Goal: Check status: Check status

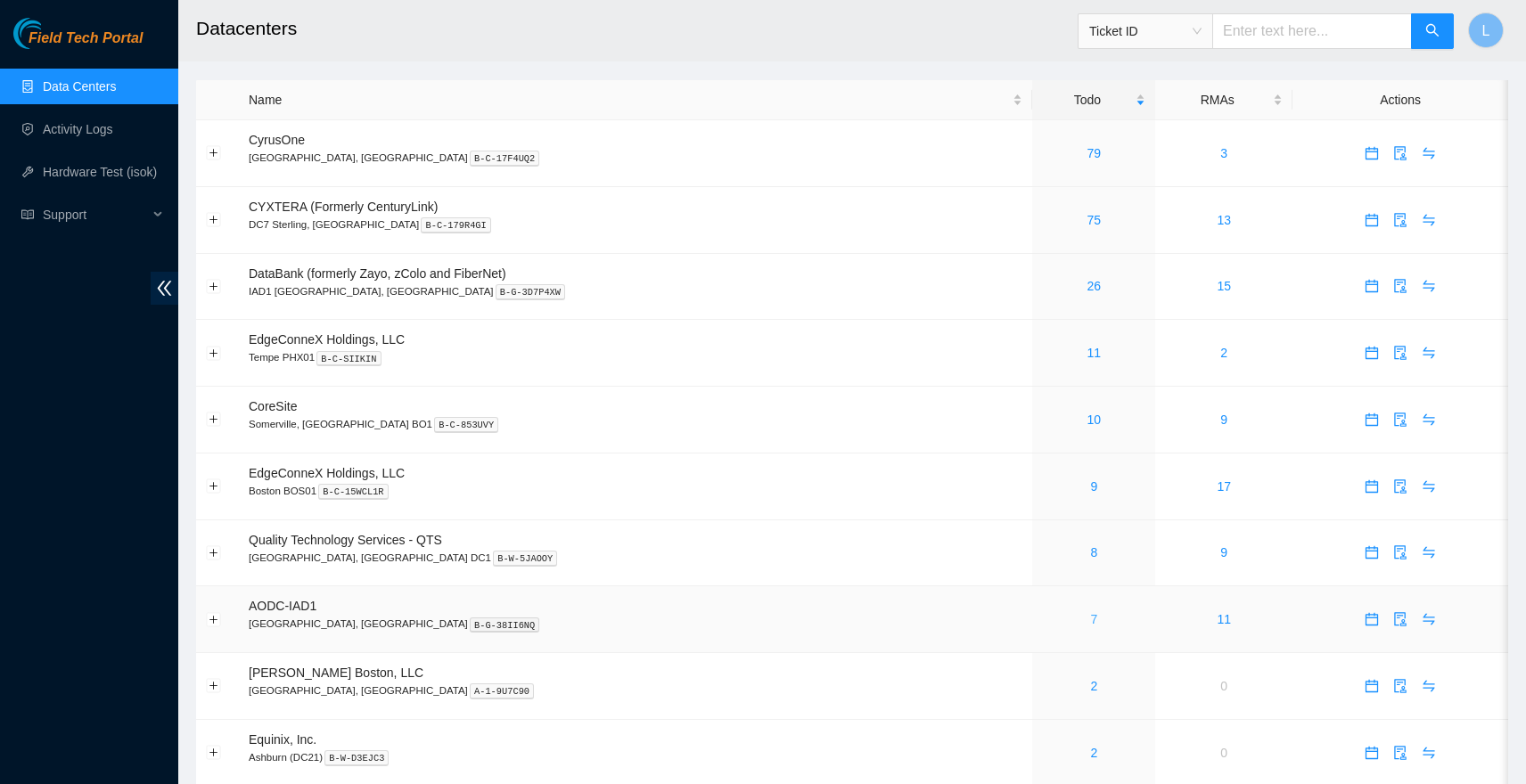
click at [1089, 619] on link "7" at bounding box center [1092, 619] width 7 height 14
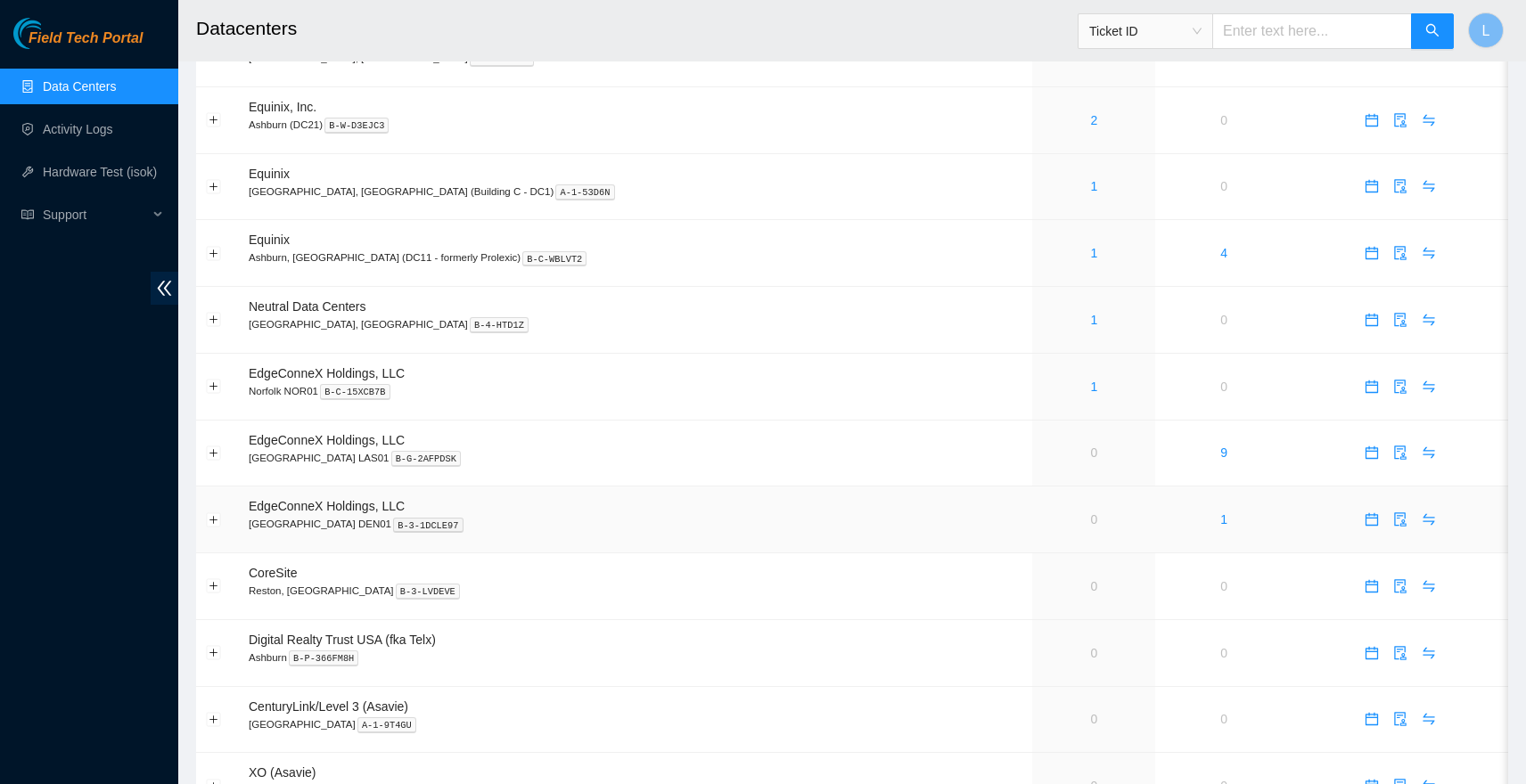
scroll to position [602, 0]
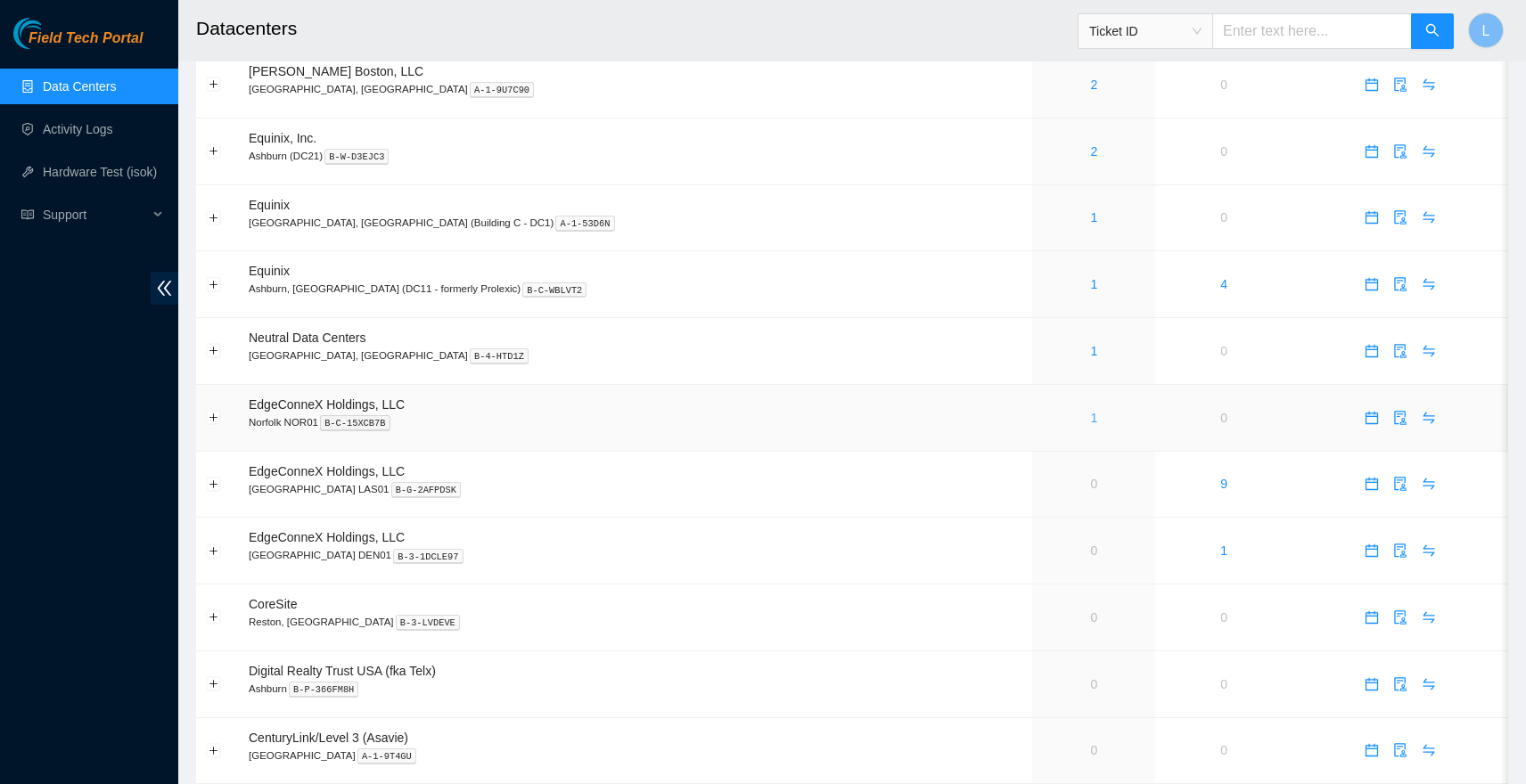
click at [1089, 410] on link "1" at bounding box center [1092, 417] width 7 height 14
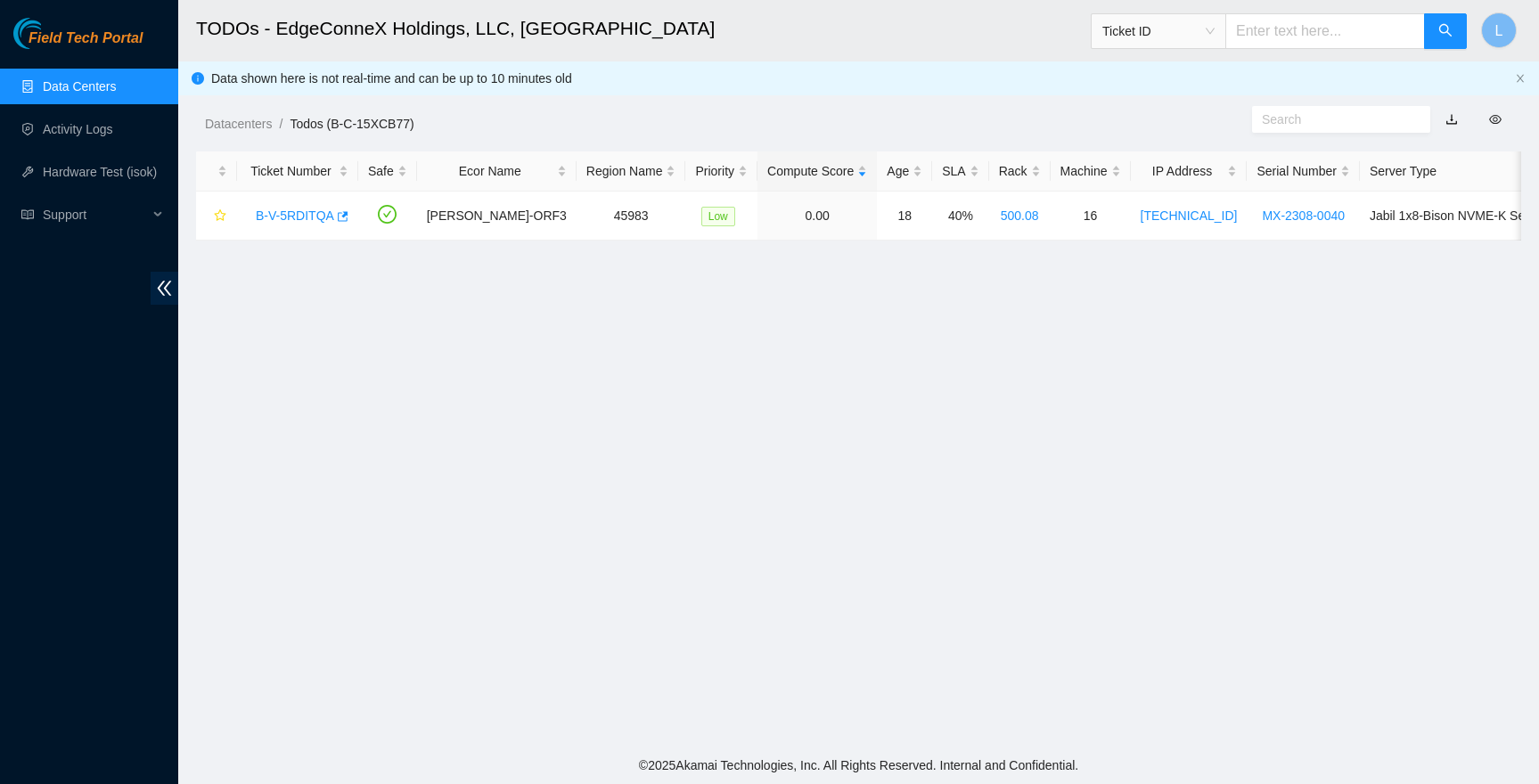
click at [96, 87] on link "Data Centers" at bounding box center [79, 86] width 73 height 14
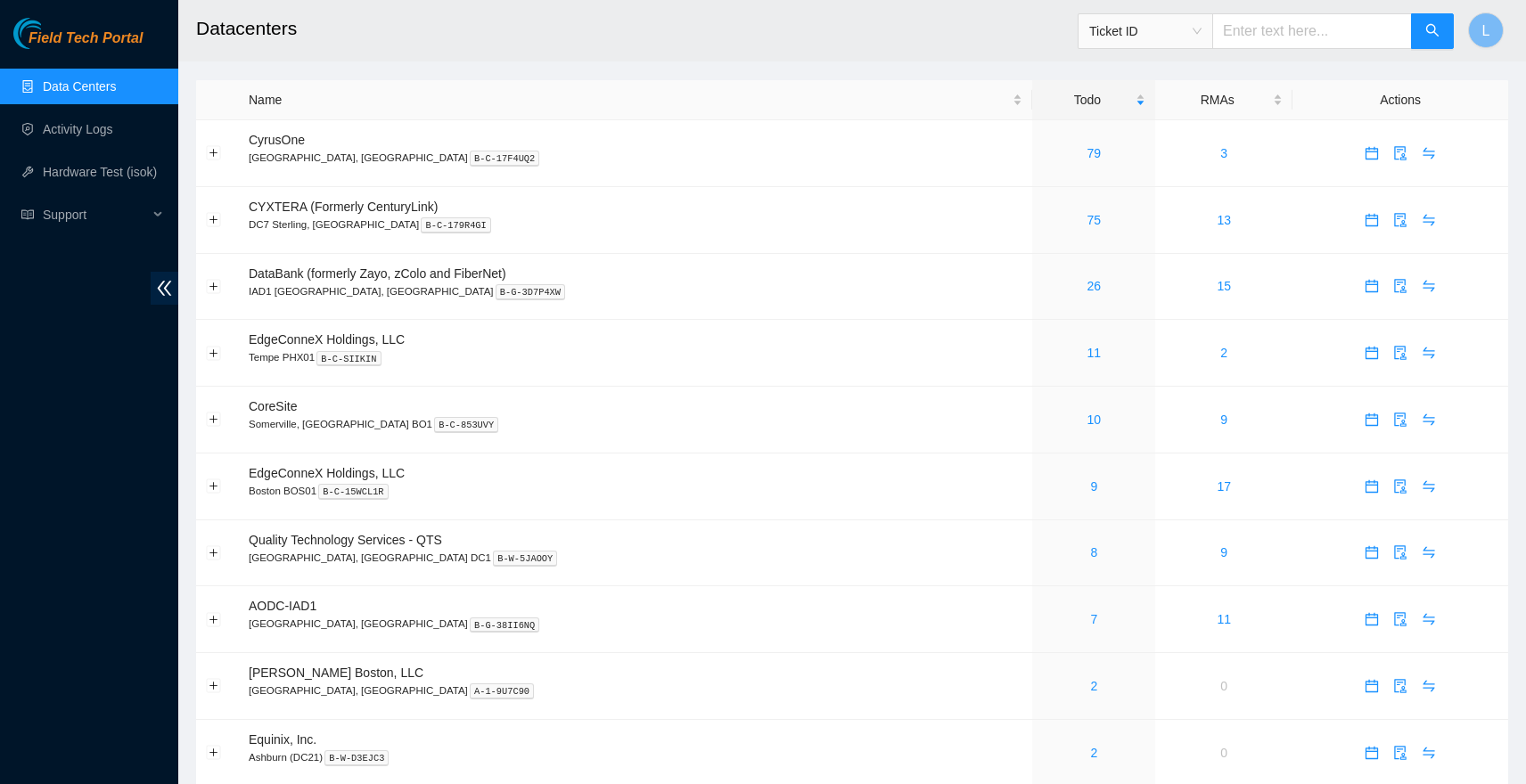
scroll to position [1, 0]
click at [1088, 353] on link "11" at bounding box center [1094, 351] width 14 height 14
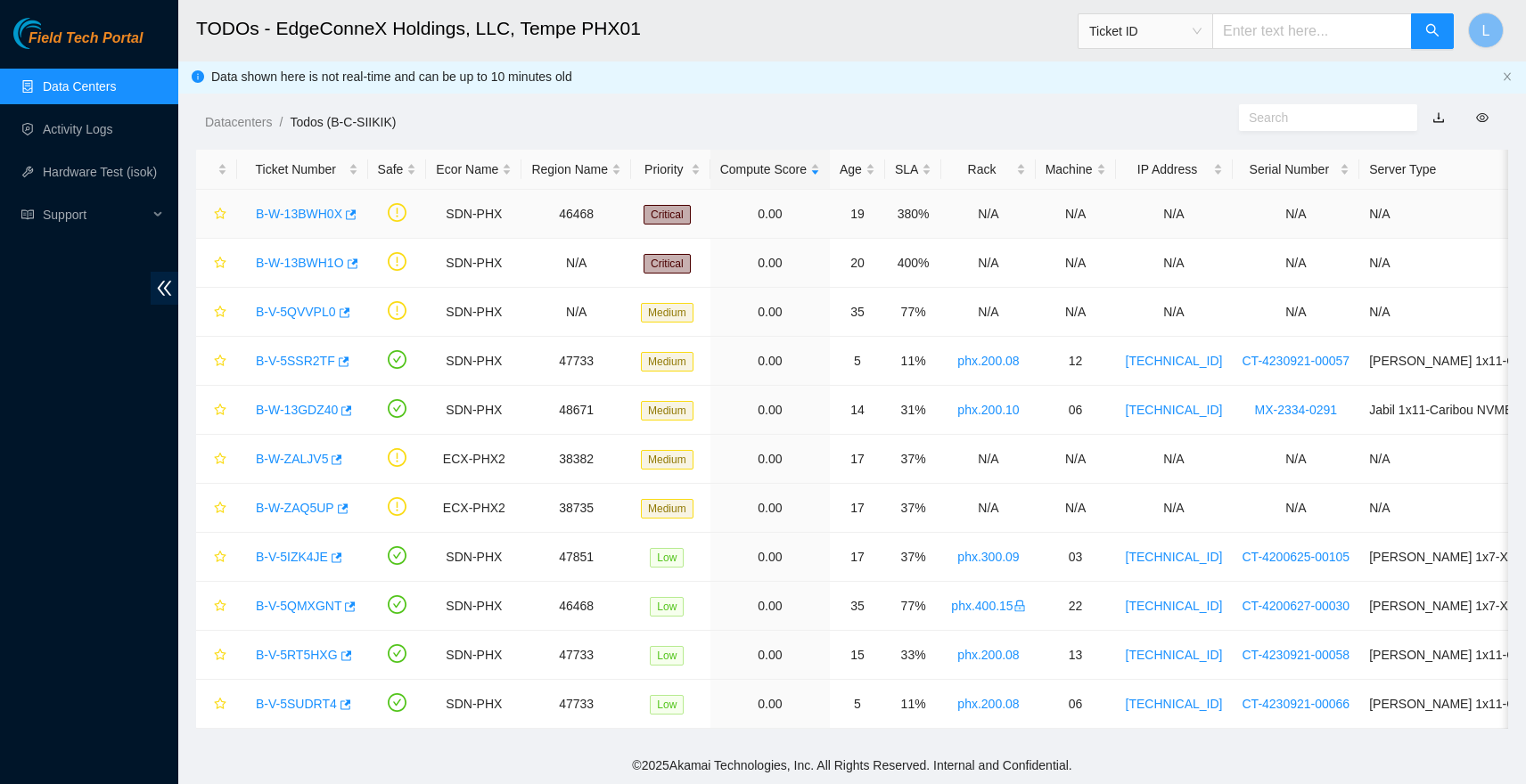
click at [313, 202] on div "B-W-13BWH0X" at bounding box center [302, 214] width 111 height 29
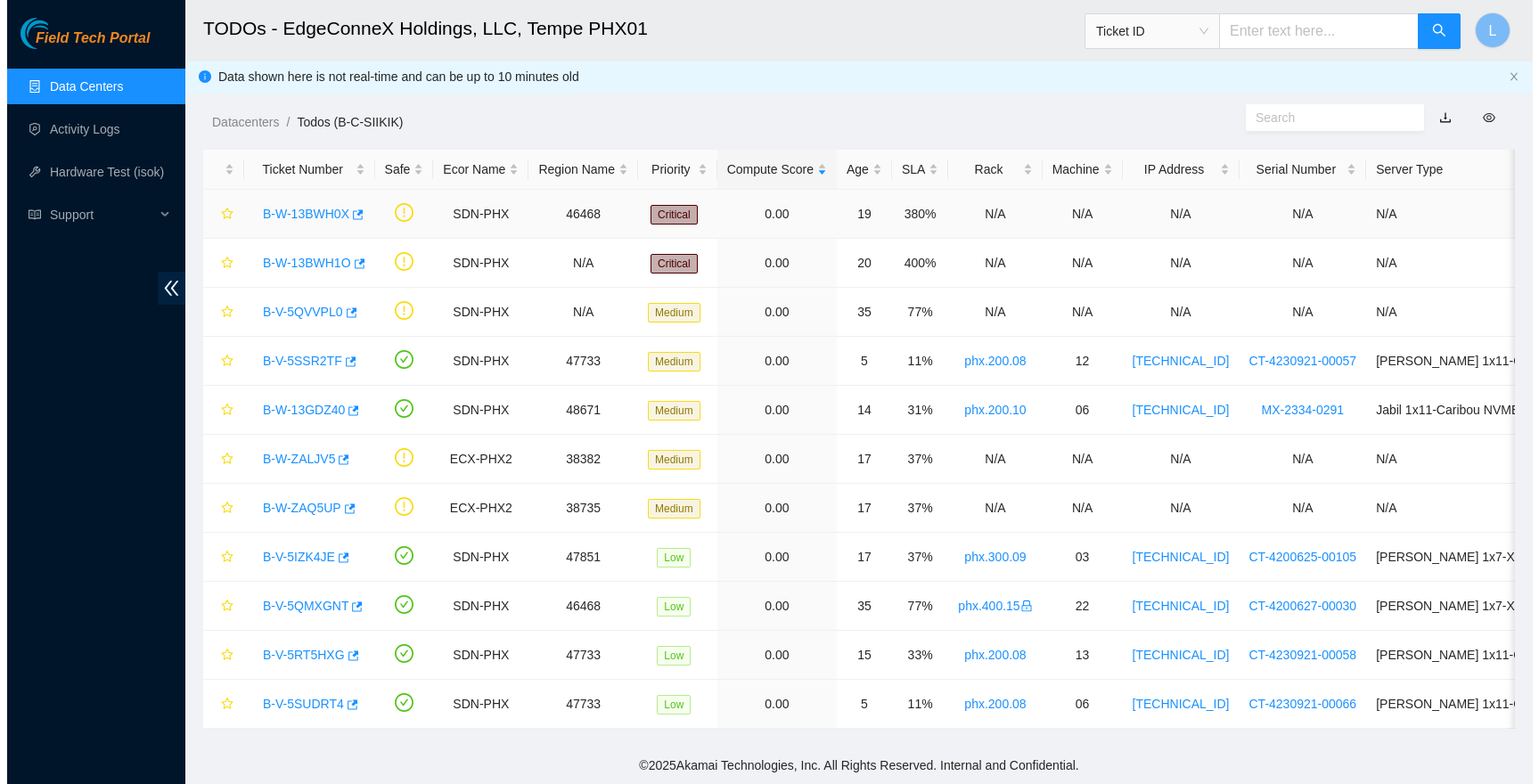
scroll to position [11, 0]
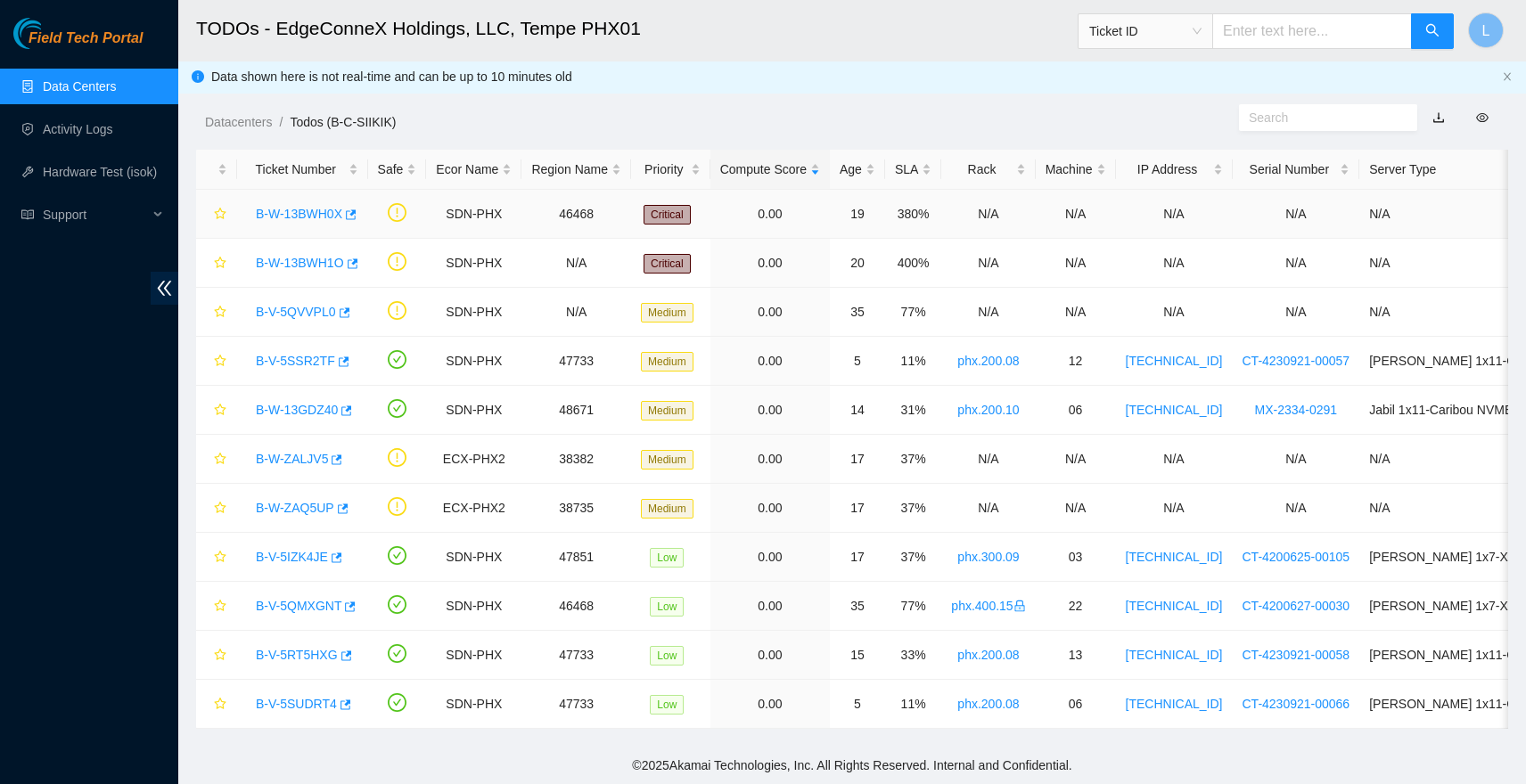
click at [313, 207] on link "B-W-13BWH0X" at bounding box center [299, 213] width 87 height 14
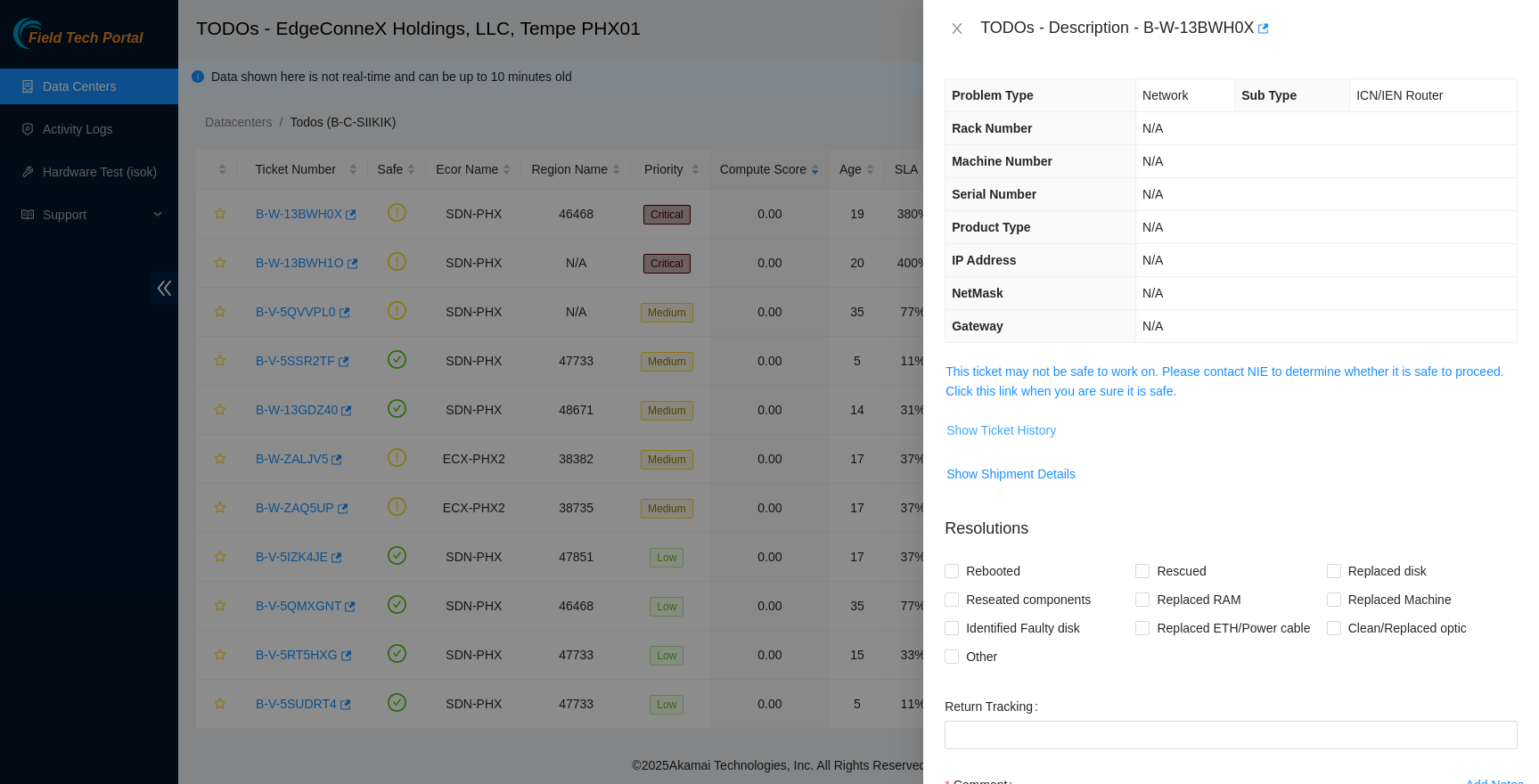
click at [1011, 425] on span "Show Ticket History" at bounding box center [1001, 431] width 109 height 19
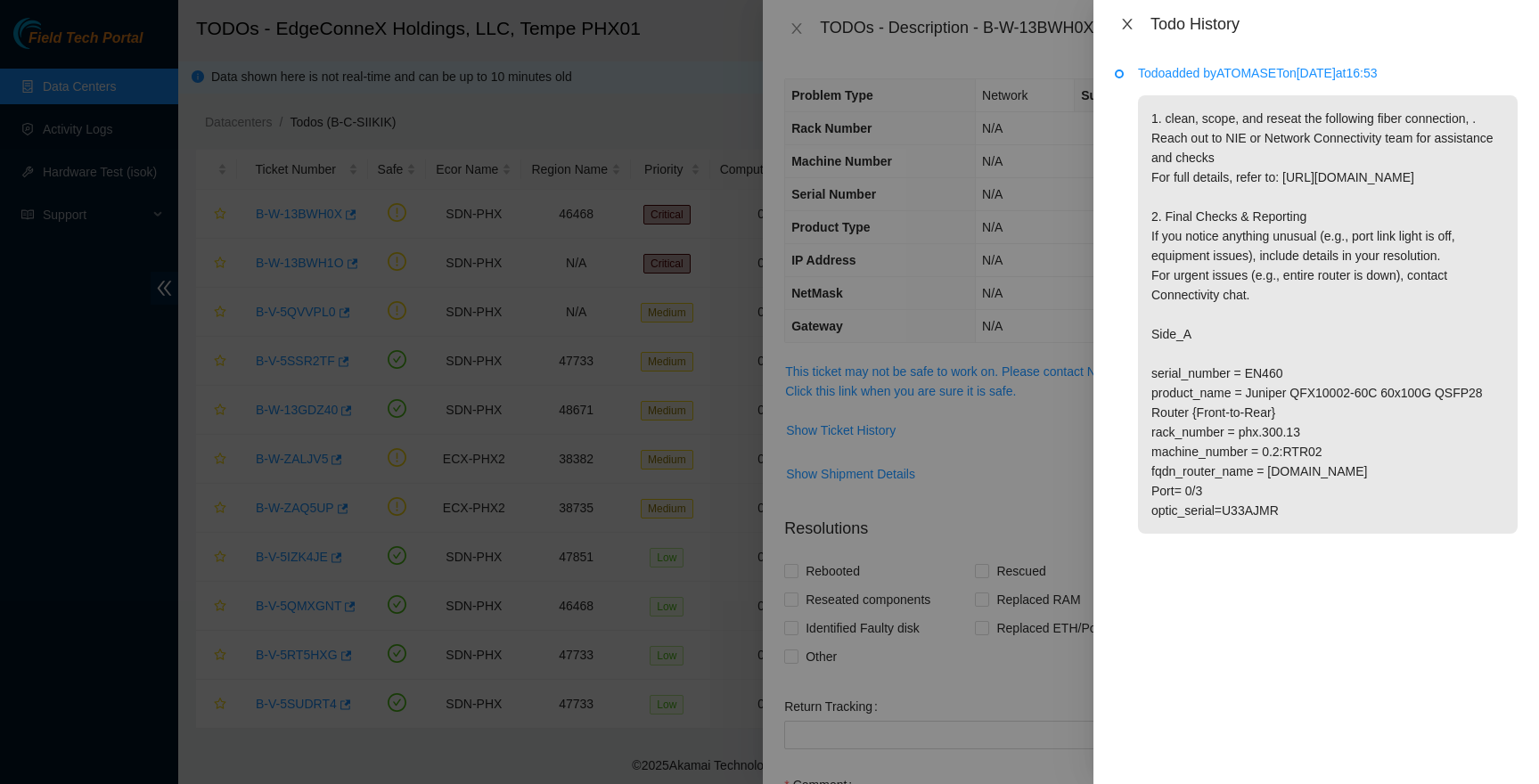
click at [1122, 19] on icon "close" at bounding box center [1127, 24] width 14 height 14
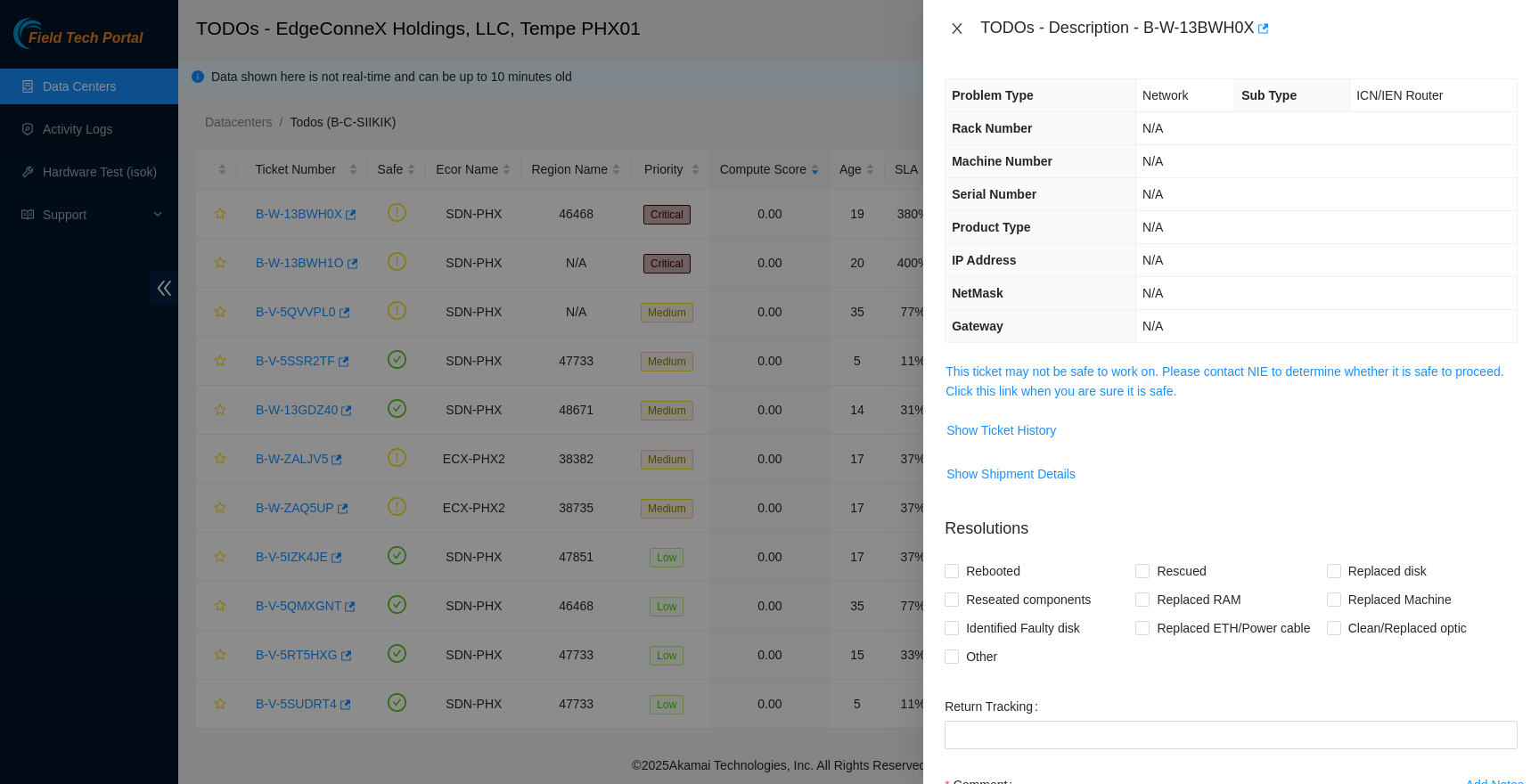
click at [955, 23] on icon "close" at bounding box center [957, 28] width 14 height 14
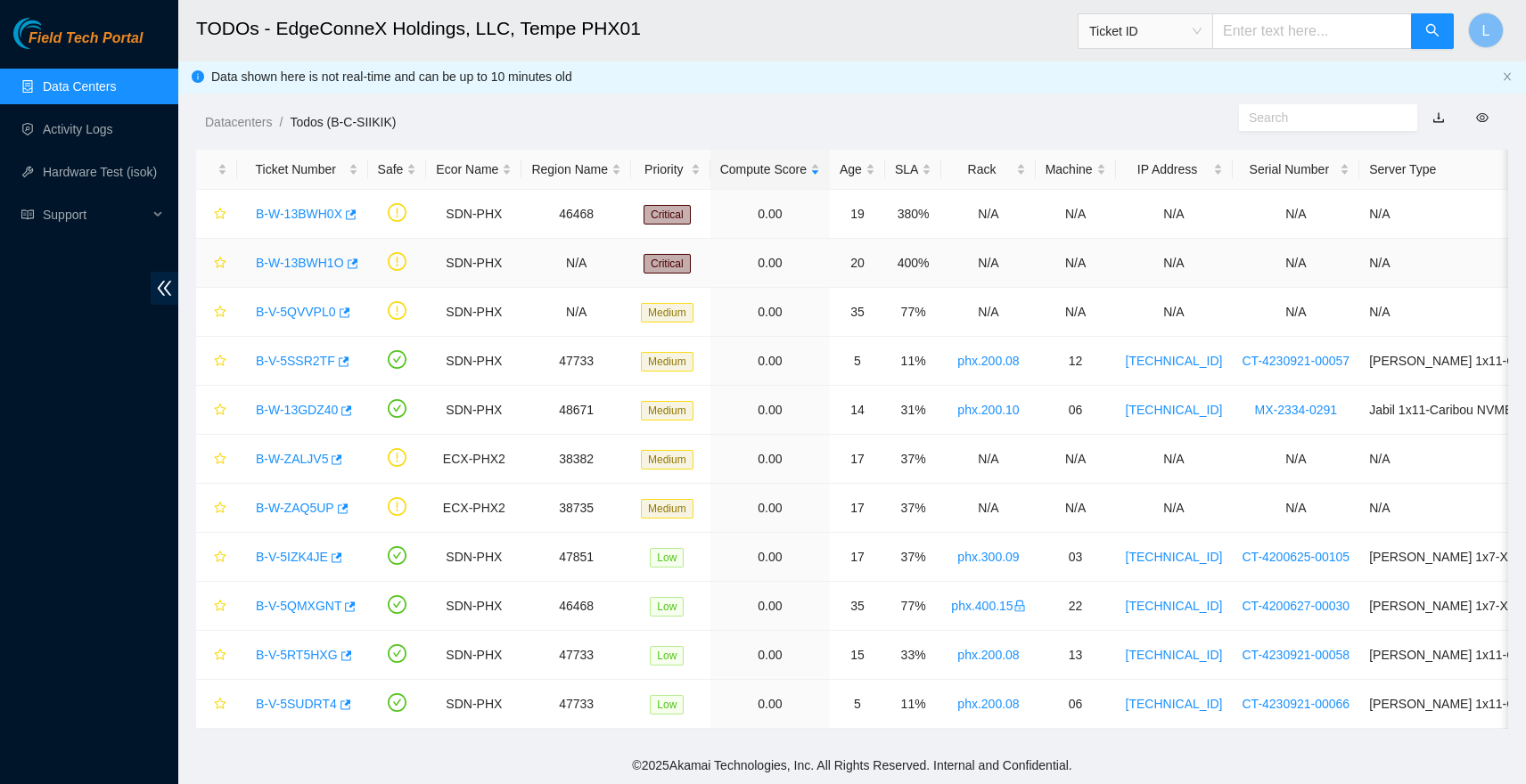
click at [282, 257] on link "B-W-13BWH1O" at bounding box center [299, 263] width 88 height 14
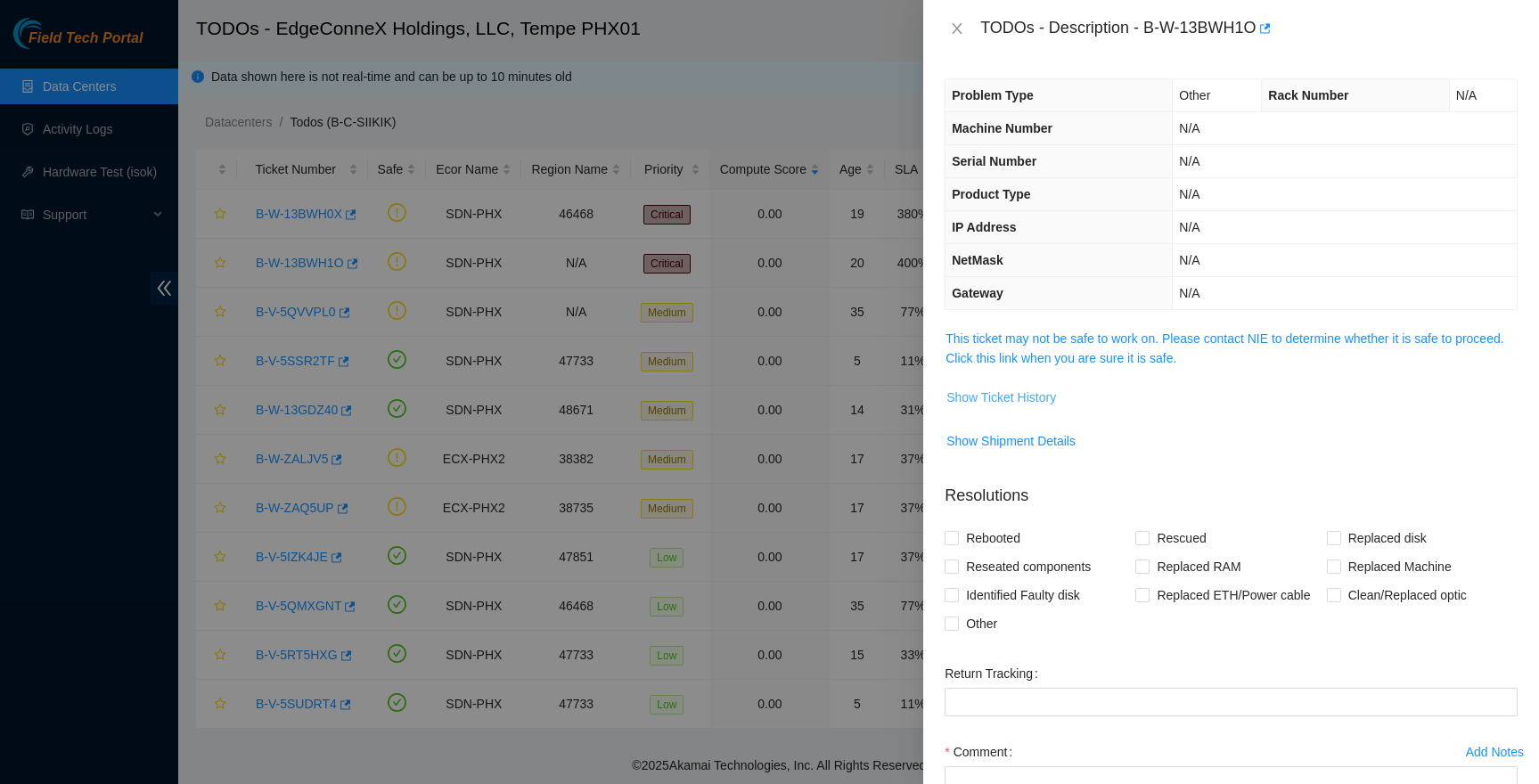
click at [1034, 384] on button "Show Ticket History" at bounding box center [1001, 398] width 111 height 29
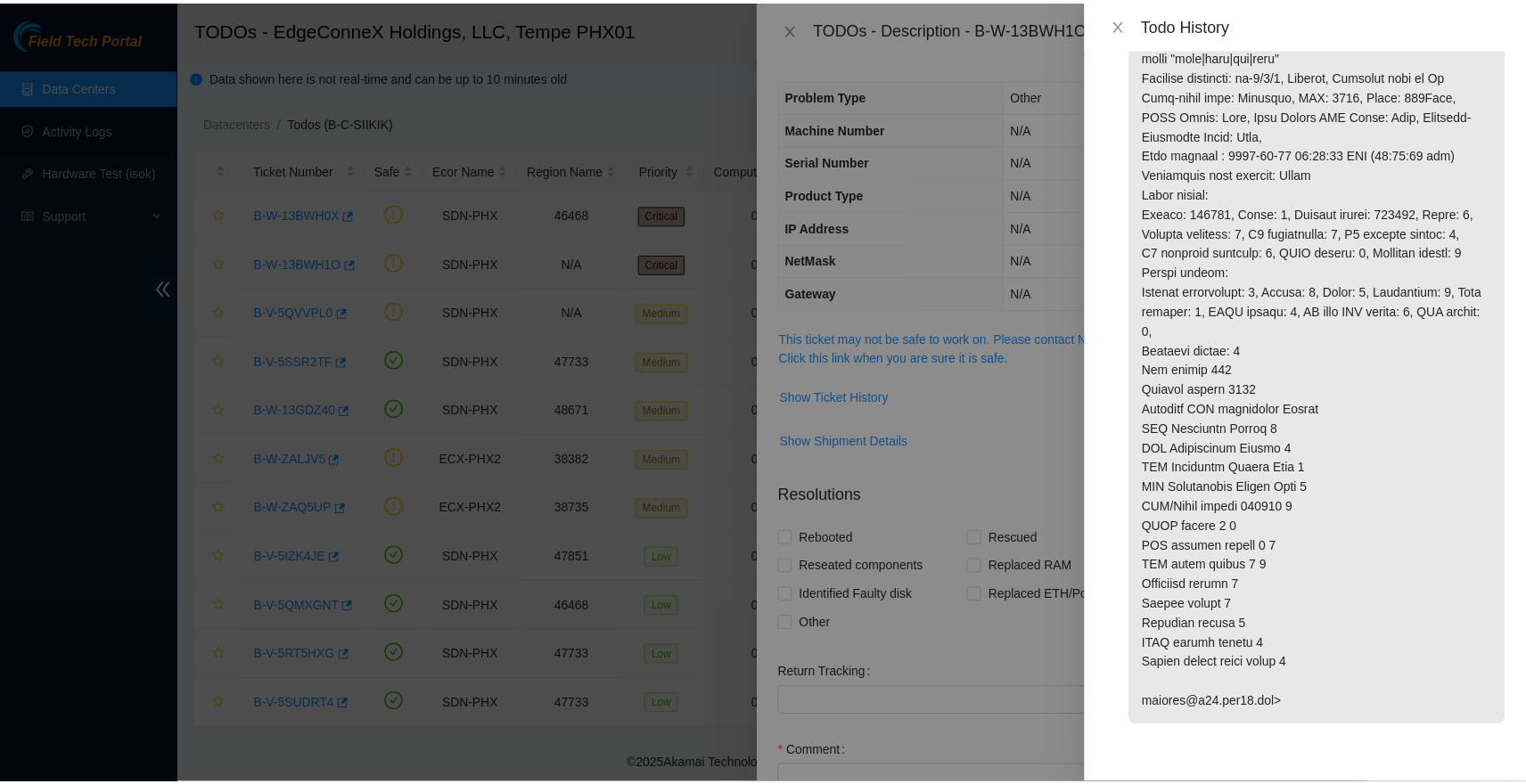
scroll to position [3621, 0]
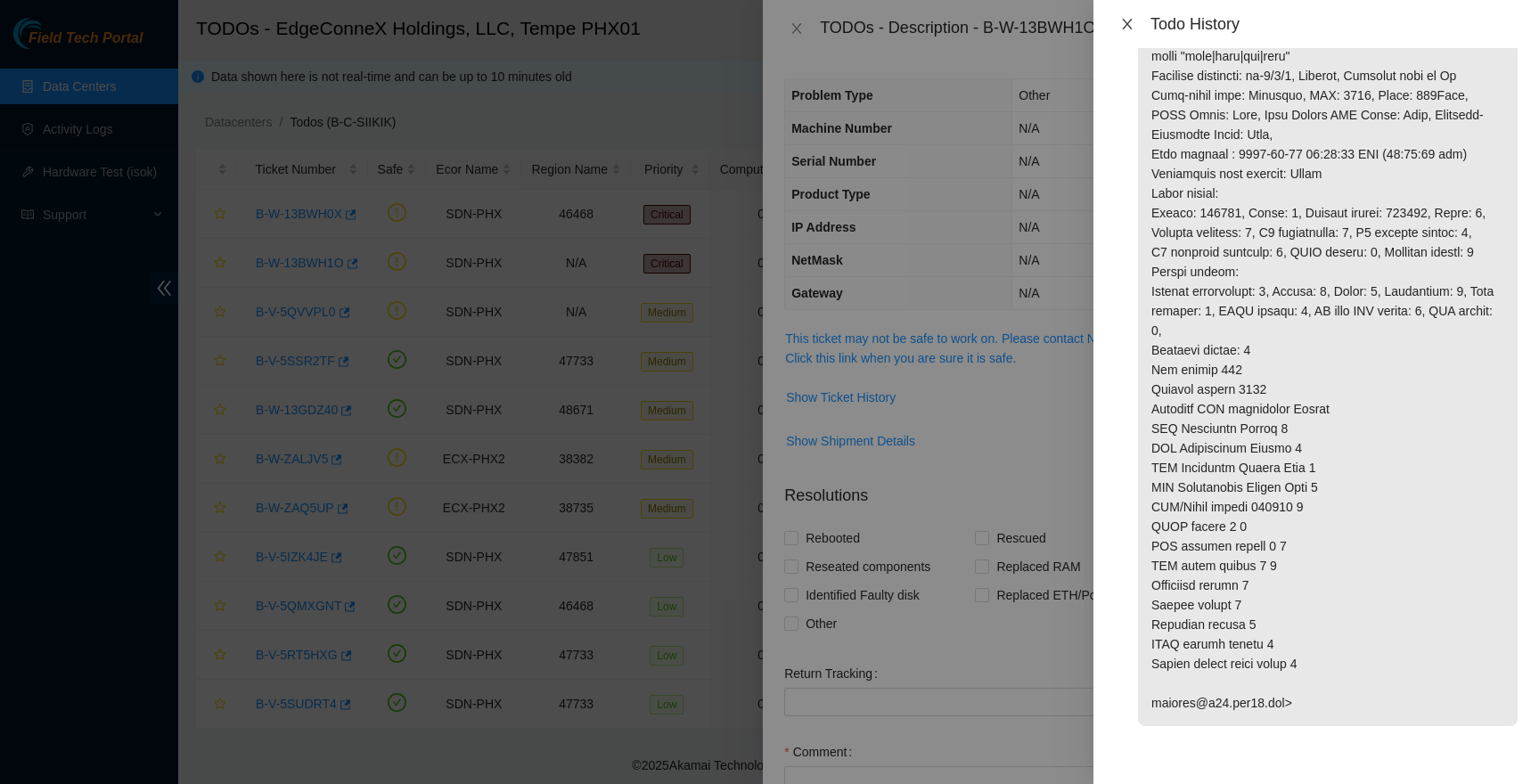
drag, startPoint x: 1129, startPoint y: 20, endPoint x: 1090, endPoint y: 23, distance: 39.1
click at [1129, 20] on icon "close" at bounding box center [1127, 23] width 10 height 11
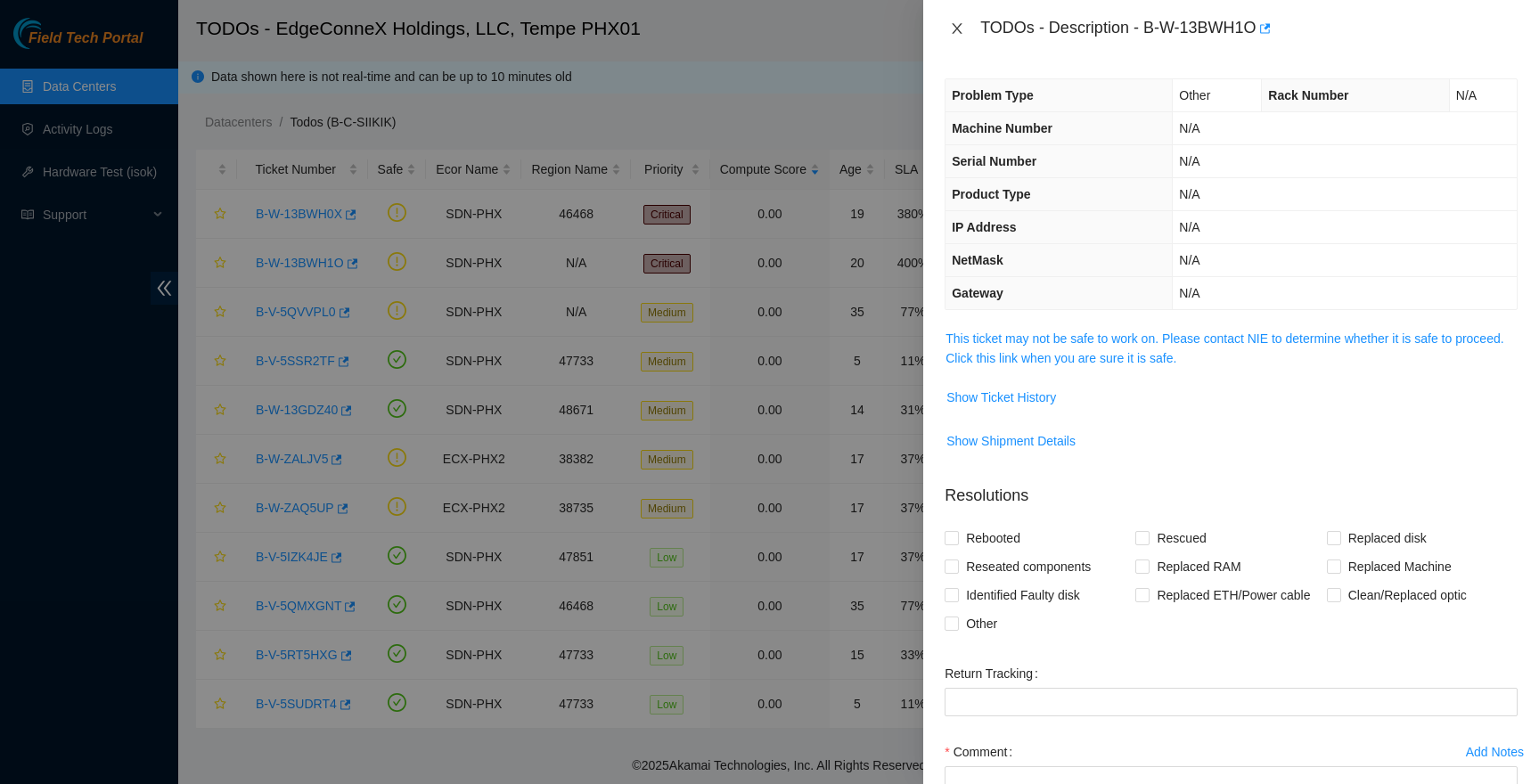
click at [955, 28] on icon "close" at bounding box center [957, 28] width 14 height 14
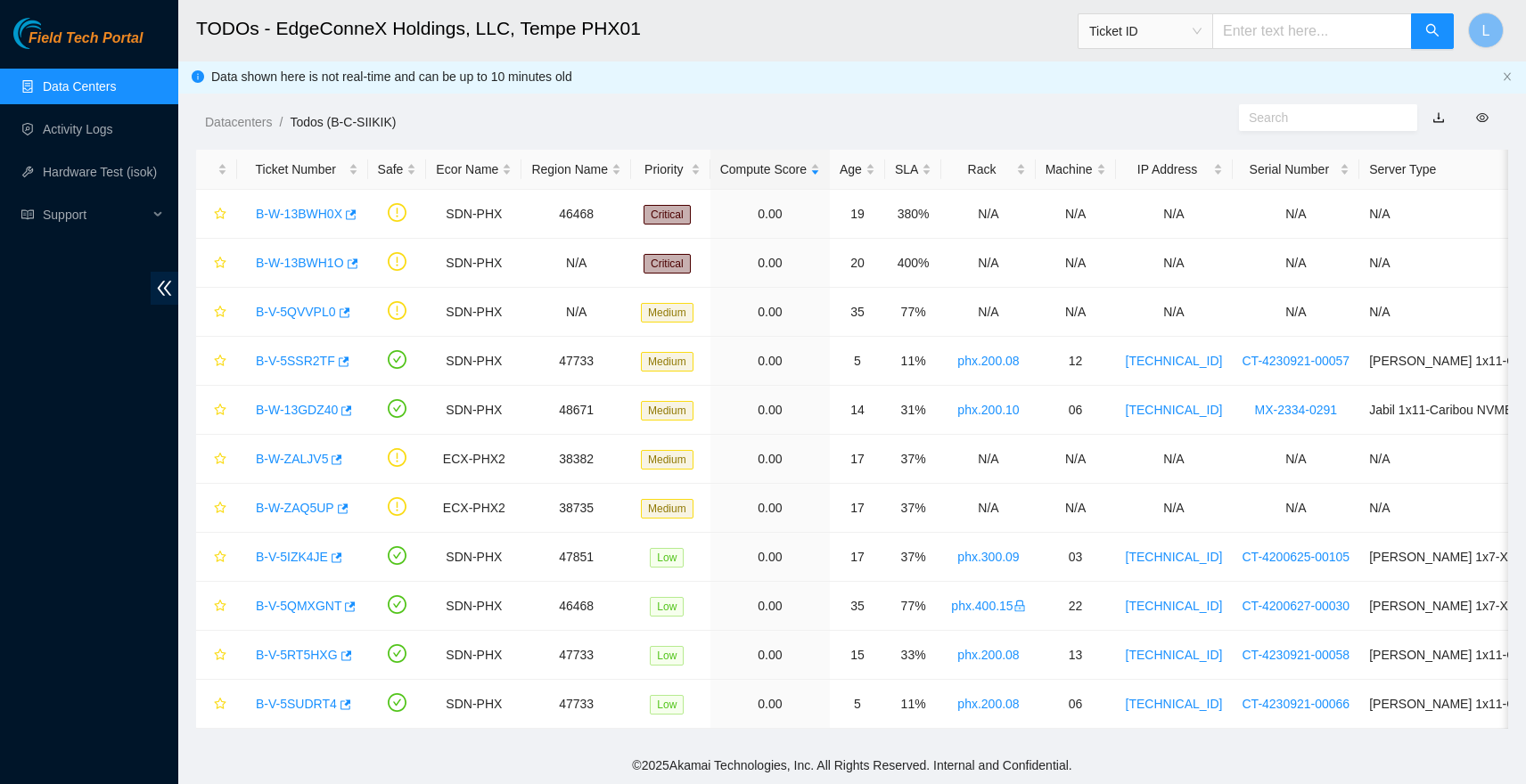
click at [98, 91] on link "Data Centers" at bounding box center [79, 86] width 73 height 14
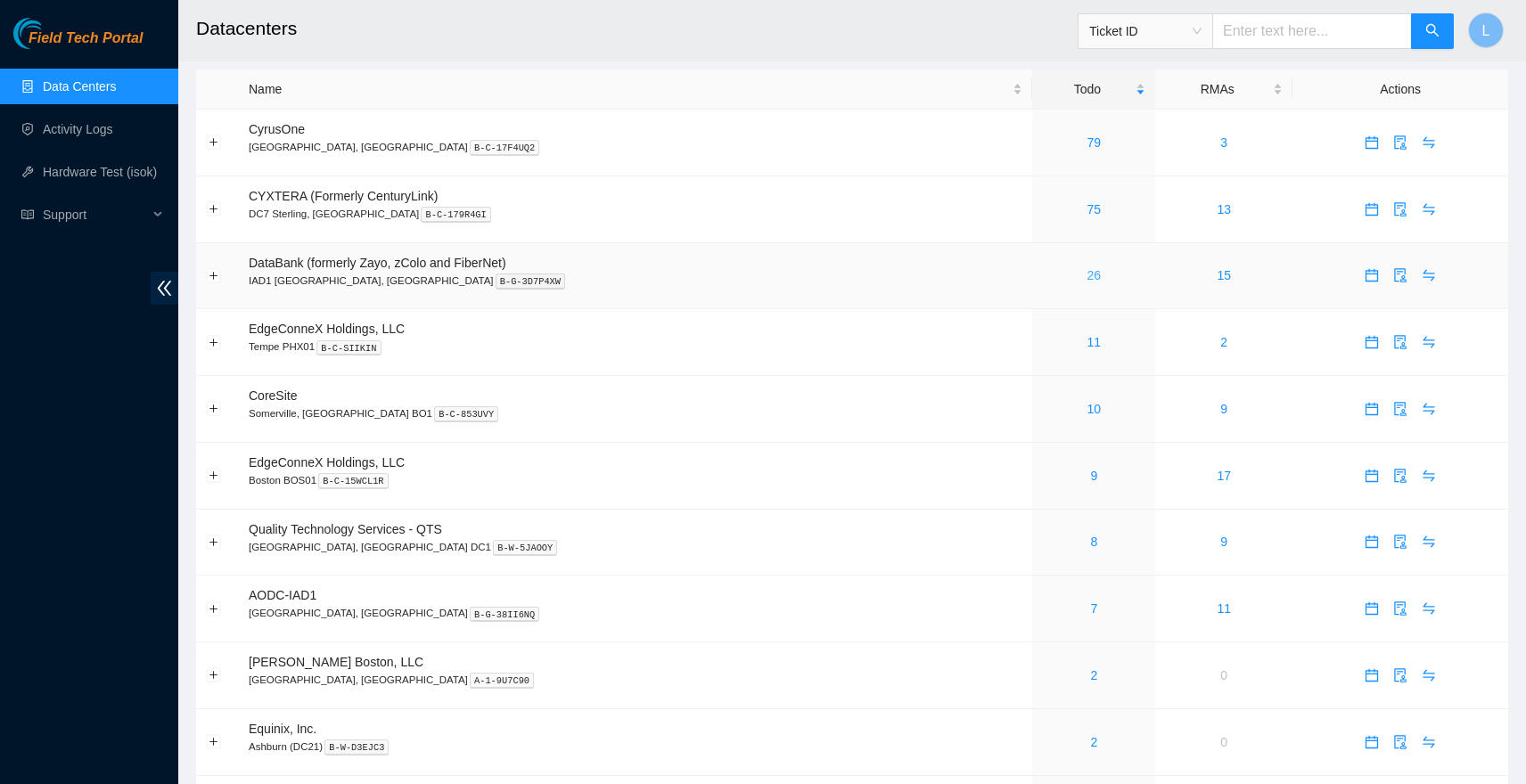
click at [1088, 271] on link "26" at bounding box center [1094, 275] width 14 height 14
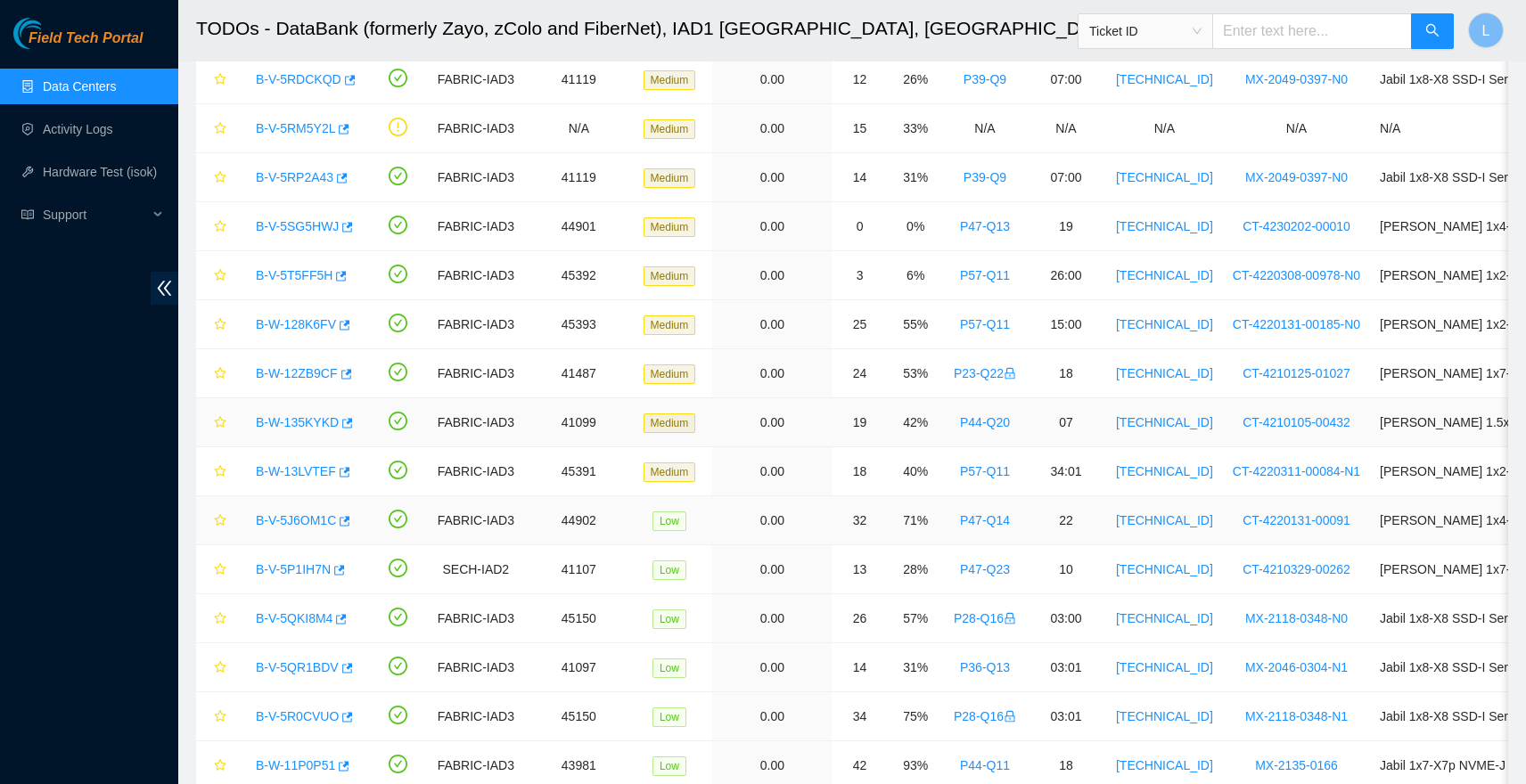
scroll to position [750, 0]
